Goal: Transaction & Acquisition: Purchase product/service

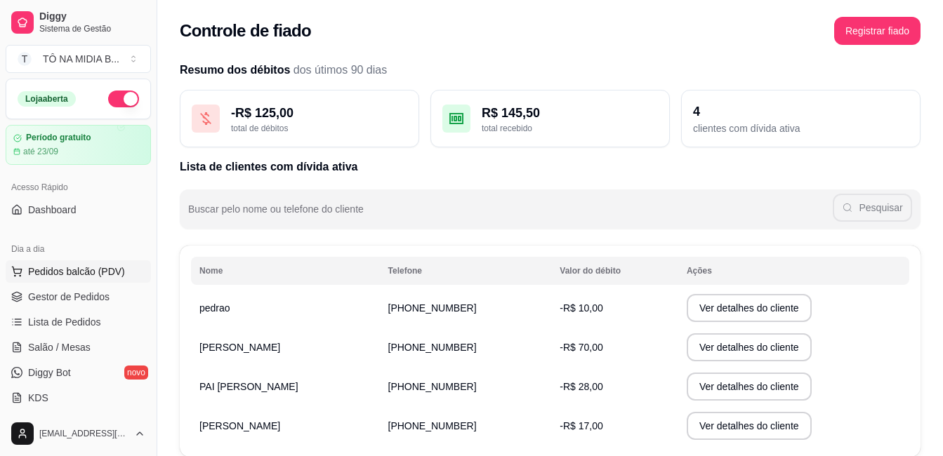
click at [57, 267] on span "Pedidos balcão (PDV)" at bounding box center [76, 272] width 97 height 14
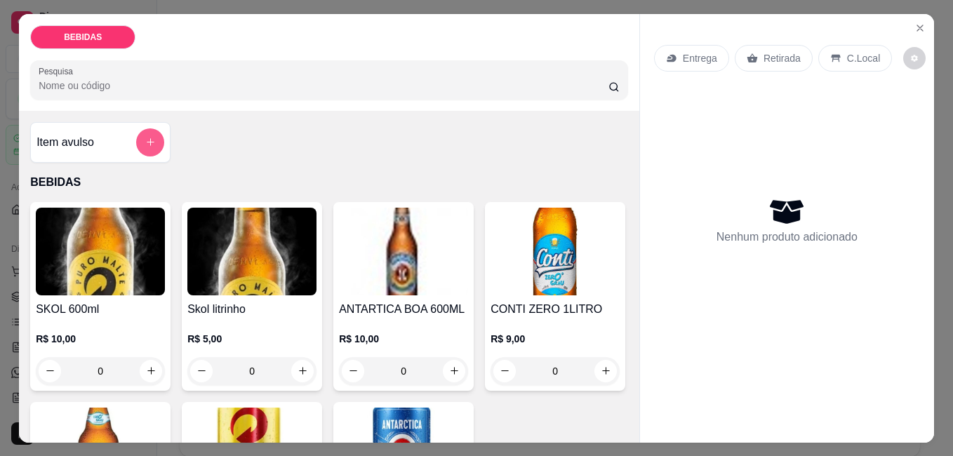
click at [145, 140] on icon "add-separate-item" at bounding box center [150, 142] width 11 height 11
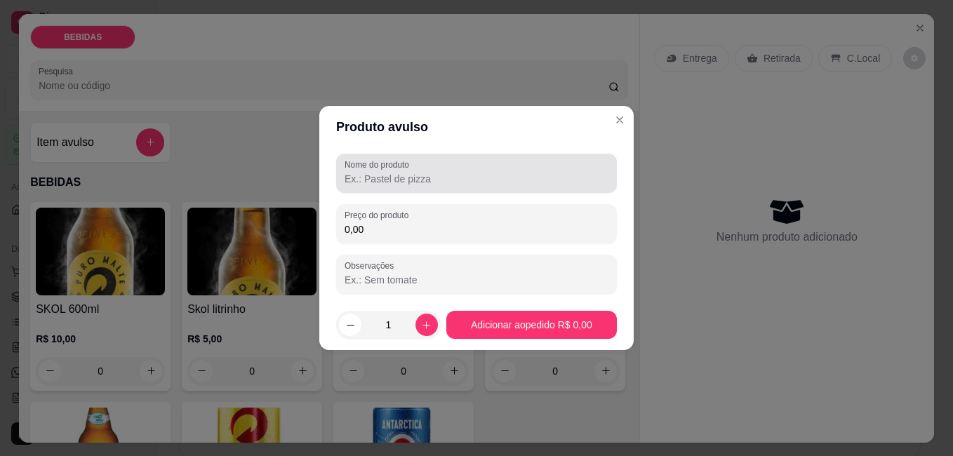
click at [448, 185] on input "Nome do produto" at bounding box center [477, 179] width 264 height 14
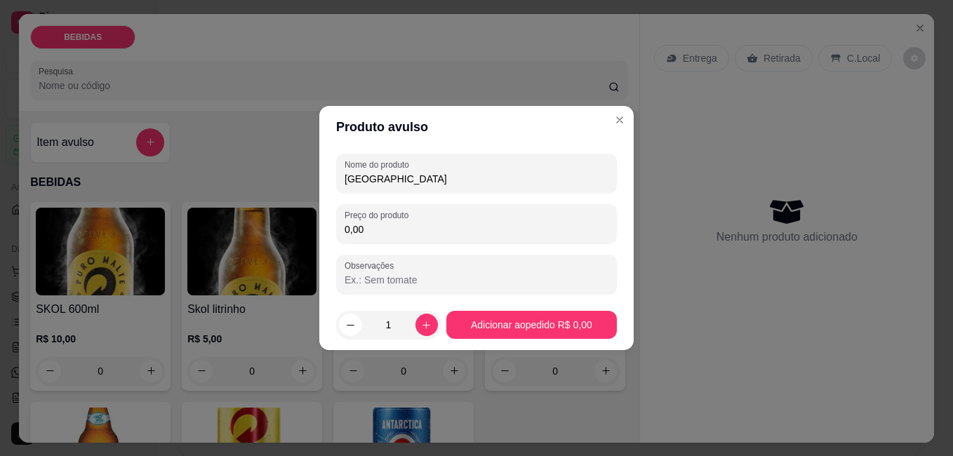
type input "[GEOGRAPHIC_DATA]"
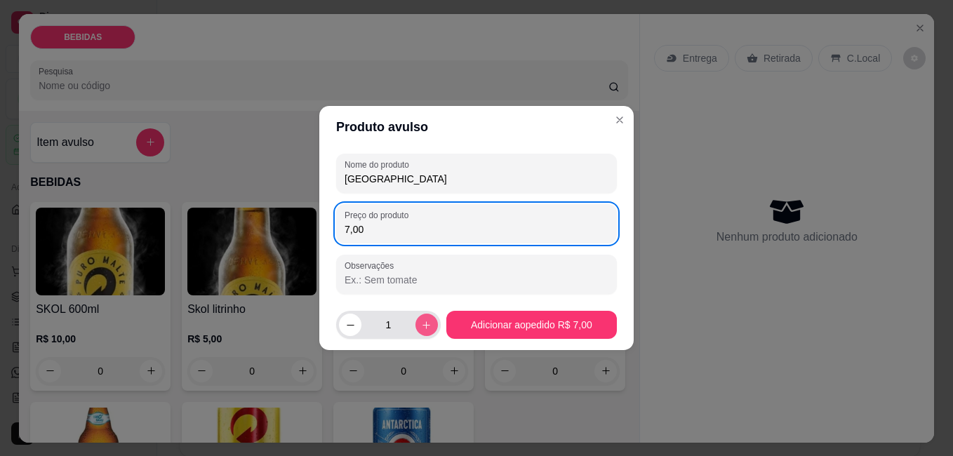
type input "7,00"
click at [429, 323] on button "increase-product-quantity" at bounding box center [426, 325] width 22 height 22
type input "2"
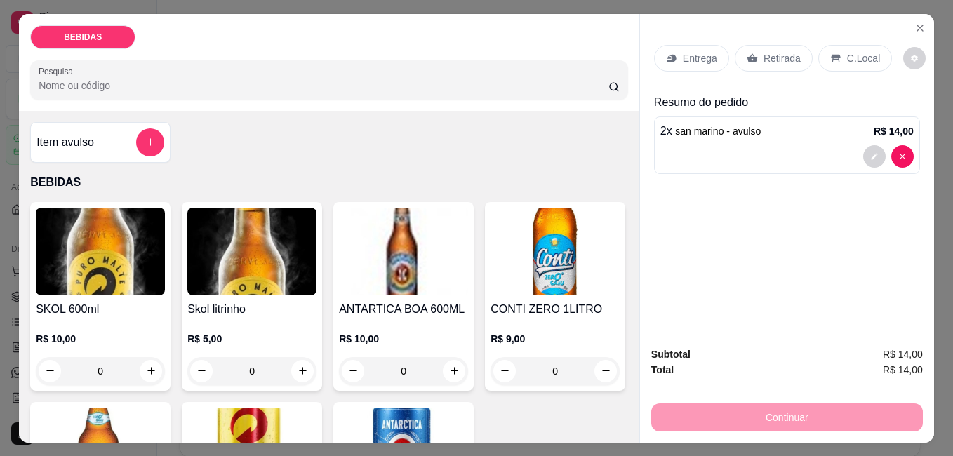
click at [790, 53] on p "Retirada" at bounding box center [782, 58] width 37 height 14
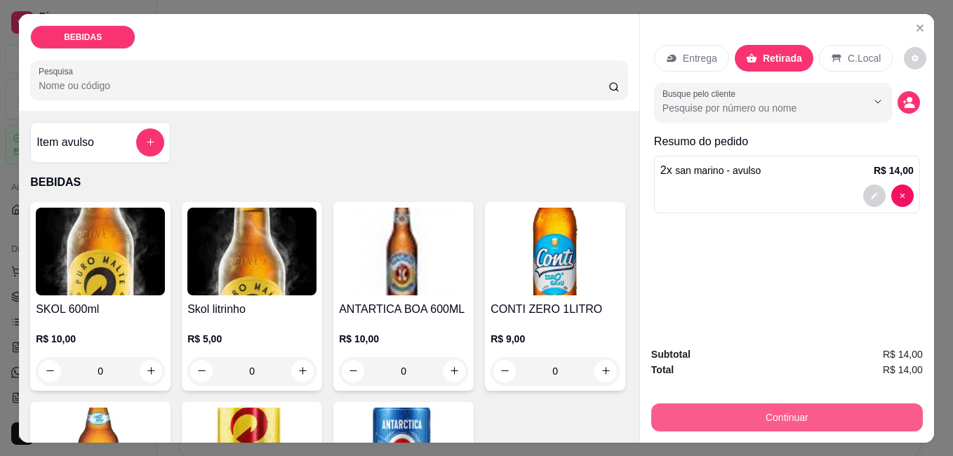
click at [799, 413] on button "Continuar" at bounding box center [787, 418] width 272 height 28
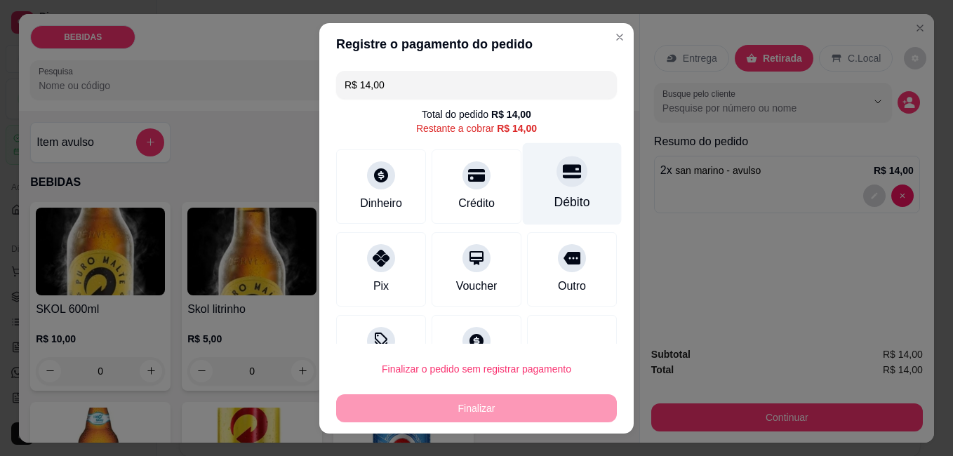
click at [559, 191] on div "Débito" at bounding box center [572, 183] width 99 height 82
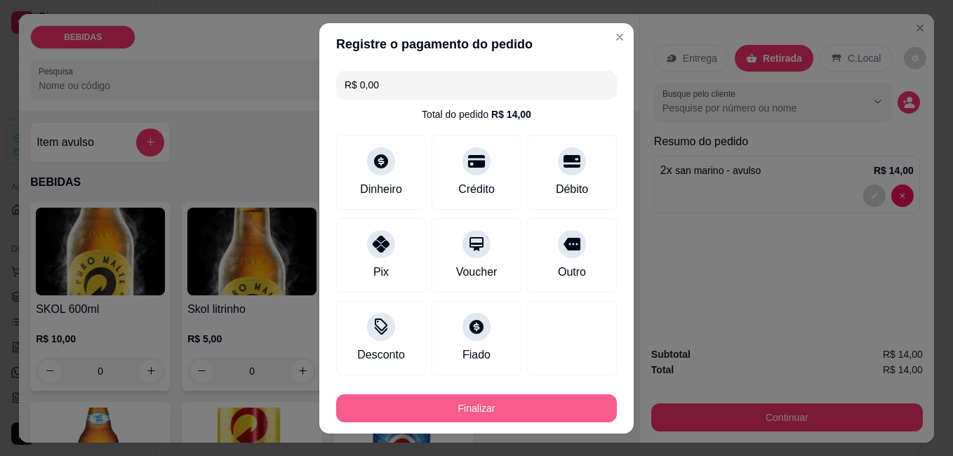
click at [514, 411] on button "Finalizar" at bounding box center [476, 408] width 281 height 28
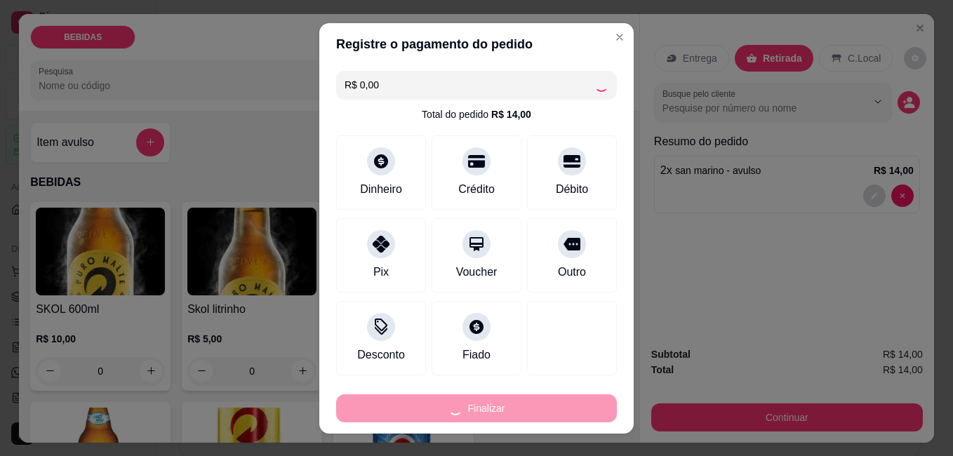
type input "-R$ 14,00"
